Goal: Contribute content: Contribute content

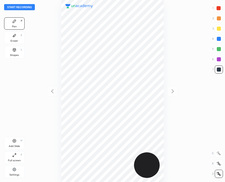
scroll to position [182, 143]
click at [12, 4] on div "Start recording 1 2 3 4 5 6 7 R O A L C X Z Erase all C X Z Pen P Eraser E Shap…" at bounding box center [112, 91] width 225 height 182
click at [12, 7] on button "Start recording" at bounding box center [19, 7] width 31 height 6
drag, startPoint x: 164, startPoint y: 55, endPoint x: 166, endPoint y: 53, distance: 2.9
click at [166, 53] on div "00 : 29" at bounding box center [112, 91] width 143 height 182
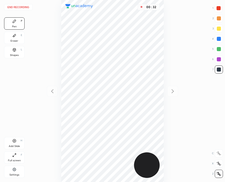
click at [221, 6] on div at bounding box center [218, 8] width 8 height 8
click at [219, 69] on div at bounding box center [219, 70] width 4 height 4
click at [17, 144] on div "Add Slide H" at bounding box center [14, 143] width 20 height 12
click at [23, 9] on button "End recording" at bounding box center [18, 7] width 28 height 6
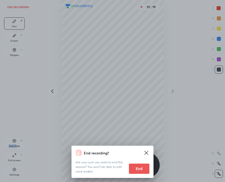
click at [140, 170] on button "End" at bounding box center [139, 169] width 20 height 10
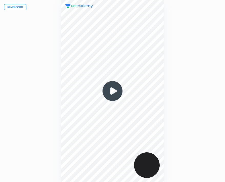
click at [17, 8] on button "Re-record" at bounding box center [15, 7] width 22 height 6
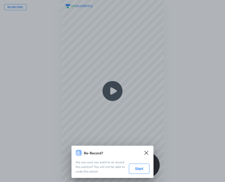
click at [140, 171] on button "Start" at bounding box center [139, 169] width 20 height 10
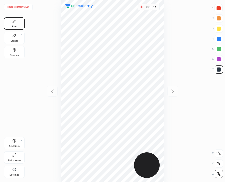
click at [155, 61] on div "00 : 57" at bounding box center [112, 91] width 143 height 182
click at [221, 70] on div at bounding box center [219, 70] width 8 height 8
click at [11, 144] on div "Add Slide H" at bounding box center [14, 143] width 20 height 12
click at [146, 13] on div "01 : 48" at bounding box center [112, 91] width 103 height 182
drag, startPoint x: 17, startPoint y: 40, endPoint x: 29, endPoint y: 39, distance: 11.9
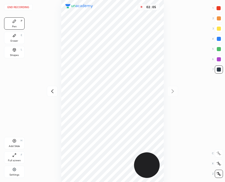
click at [17, 40] on div "Eraser" at bounding box center [15, 41] width 8 height 3
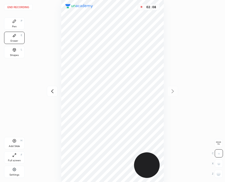
drag, startPoint x: 17, startPoint y: 22, endPoint x: 29, endPoint y: 20, distance: 12.3
click at [17, 22] on div "Pen P" at bounding box center [14, 23] width 20 height 12
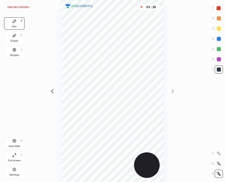
click at [20, 6] on button "End recording" at bounding box center [18, 7] width 28 height 6
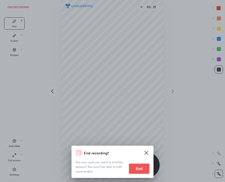
click at [144, 166] on button "End" at bounding box center [139, 169] width 20 height 10
